Goal: Information Seeking & Learning: Learn about a topic

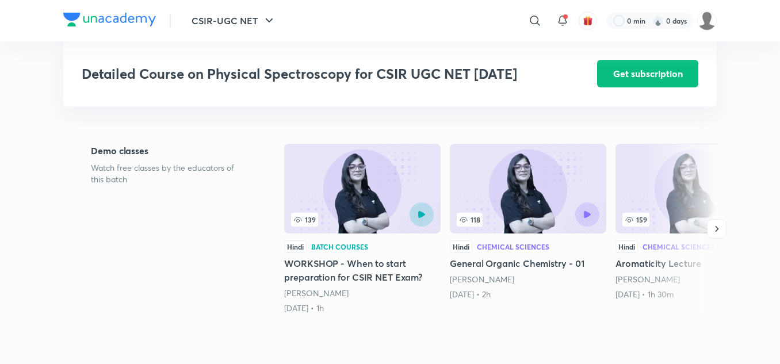
scroll to position [245, 0]
